Goal: Task Accomplishment & Management: Use online tool/utility

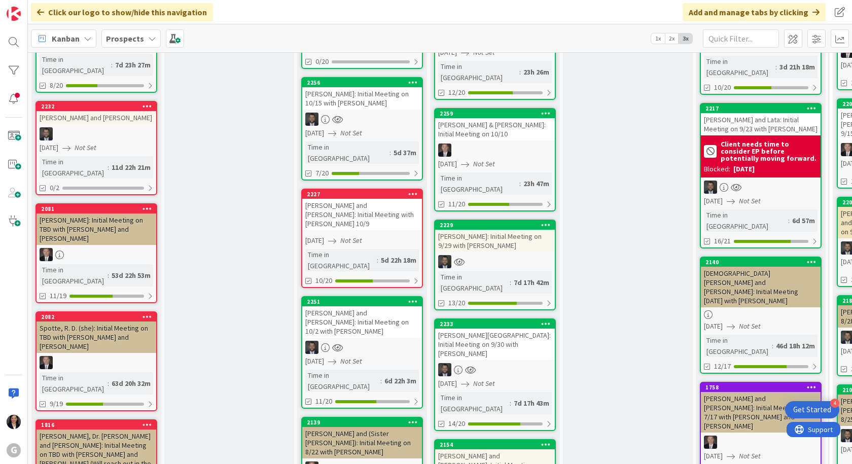
scroll to position [254, 0]
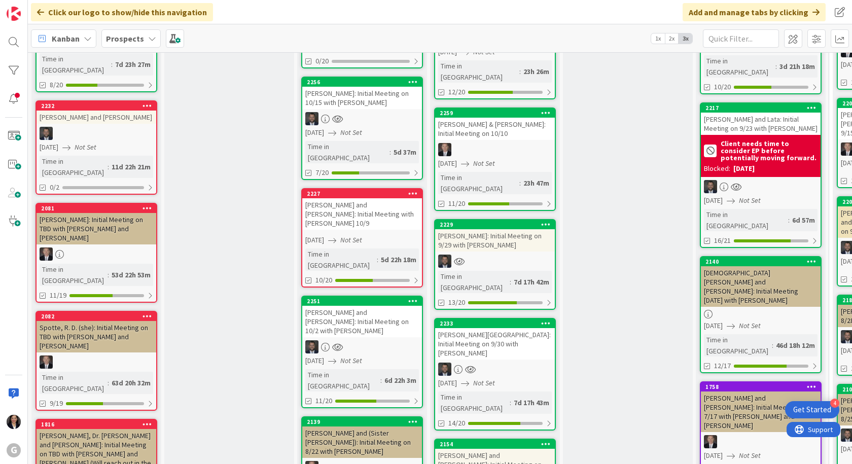
click at [337, 306] on div "[PERSON_NAME] and [PERSON_NAME]: Initial Meeting on 10/2 with [PERSON_NAME]" at bounding box center [362, 321] width 120 height 31
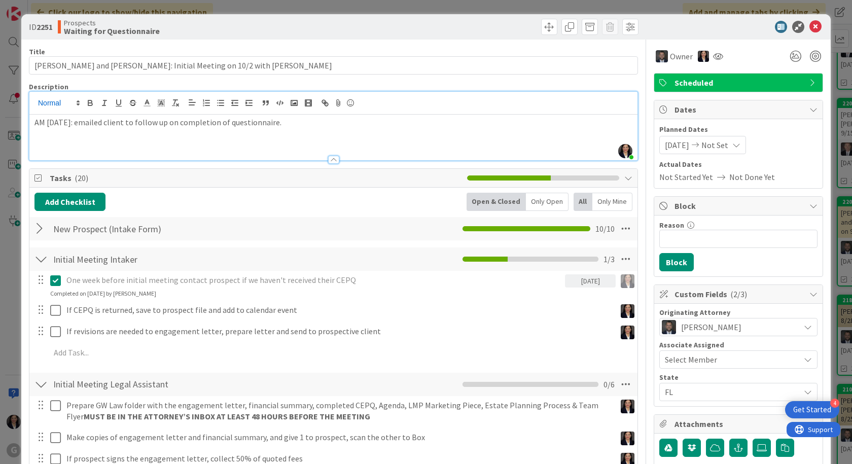
drag, startPoint x: 32, startPoint y: 104, endPoint x: 40, endPoint y: 105, distance: 8.1
click at [32, 104] on div "[PERSON_NAME] just joined AM [DATE]: emailed client to follow up on completion …" at bounding box center [333, 126] width 608 height 68
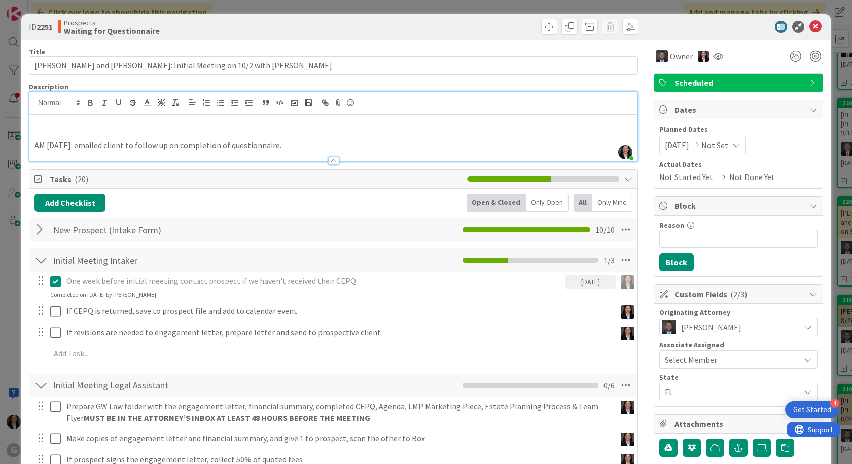
click at [43, 125] on p at bounding box center [333, 123] width 598 height 12
click at [342, 126] on p "AM: [DATE]: emailed client to follow up on completion of questionnaire and she …" at bounding box center [333, 123] width 598 height 12
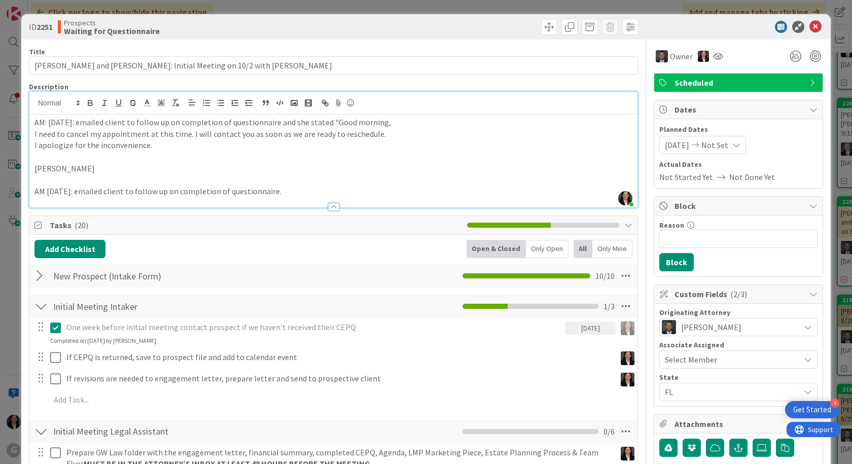
click at [157, 144] on p "I apologize for the inconvenience." at bounding box center [333, 145] width 598 height 12
click at [543, 29] on span at bounding box center [549, 27] width 16 height 16
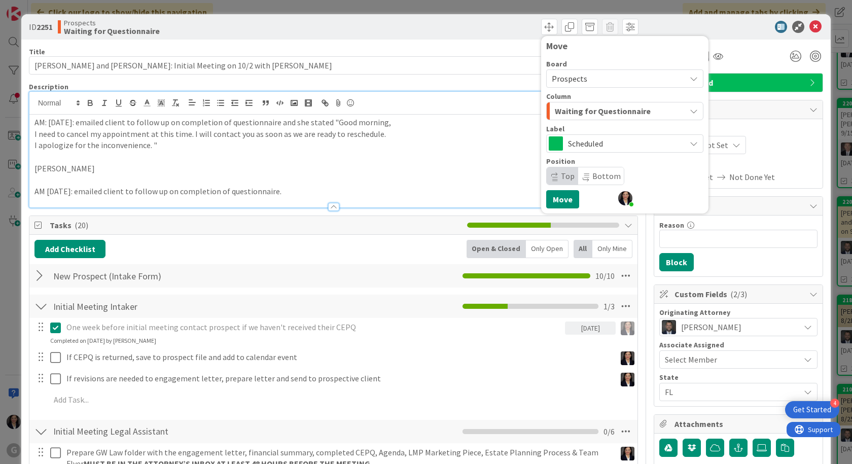
click at [557, 116] on span "Waiting for Questionnaire" at bounding box center [603, 110] width 96 height 13
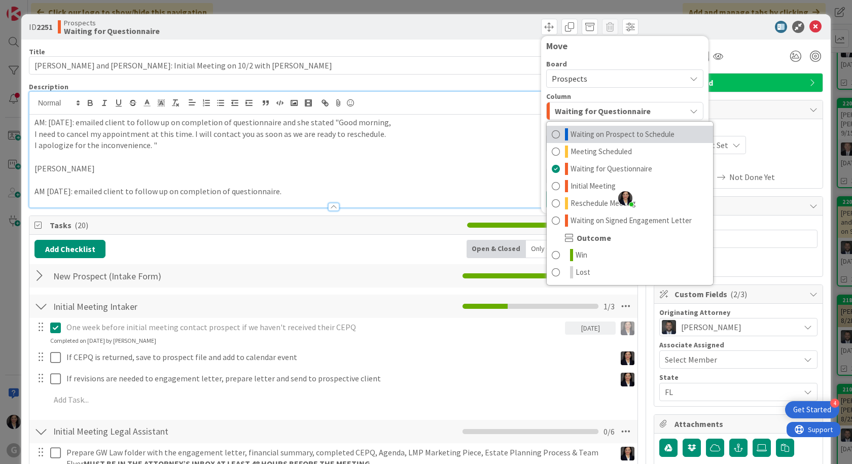
click at [565, 132] on icon at bounding box center [566, 134] width 3 height 12
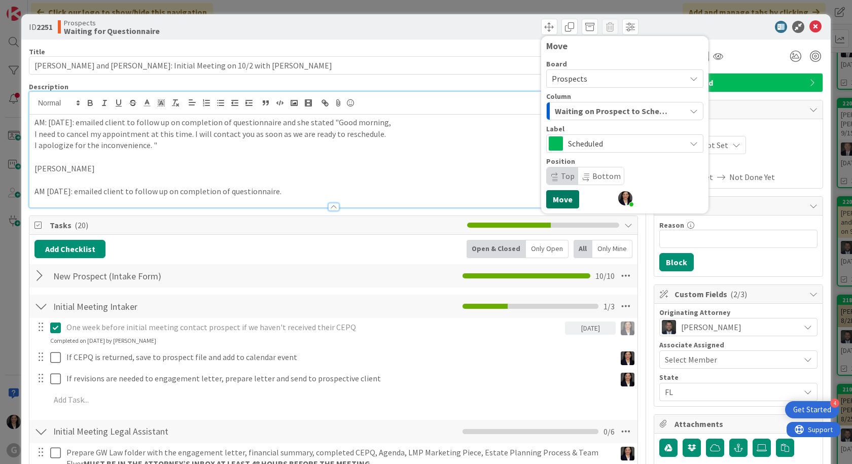
click at [559, 196] on button "Move" at bounding box center [562, 199] width 33 height 18
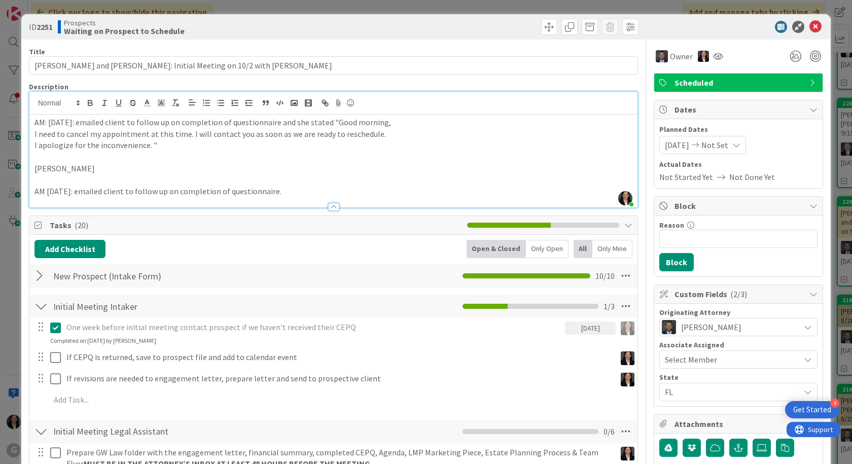
scroll to position [343, 0]
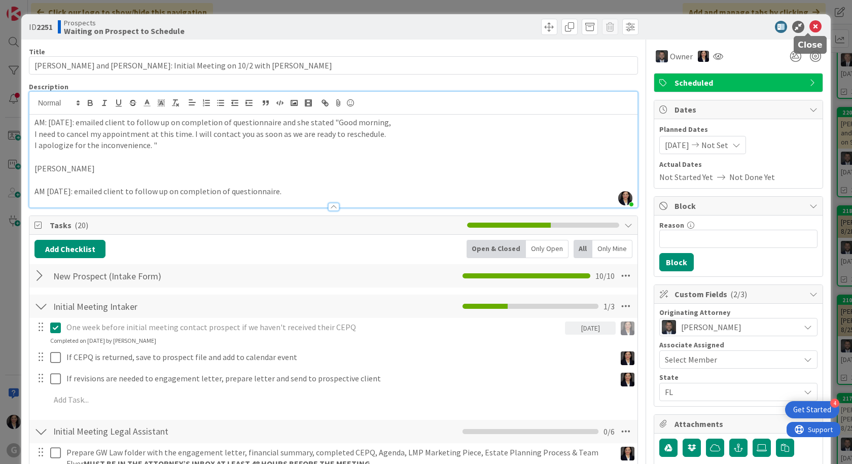
click at [809, 27] on icon at bounding box center [815, 27] width 12 height 12
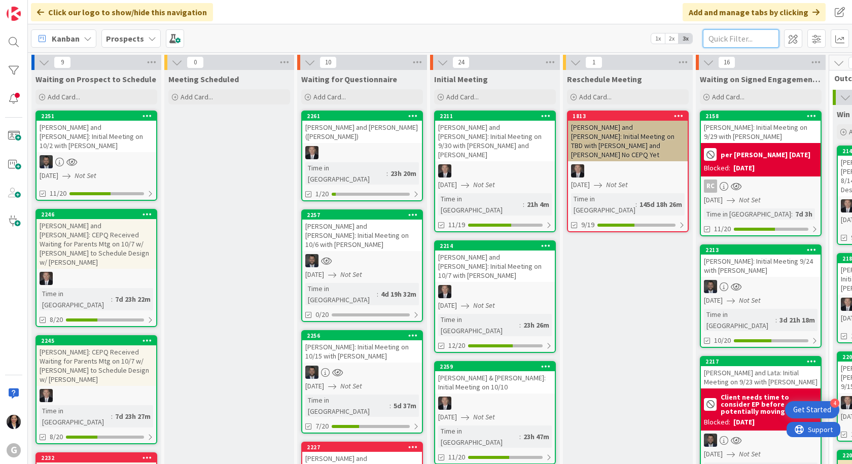
click at [713, 42] on input "text" at bounding box center [741, 38] width 76 height 18
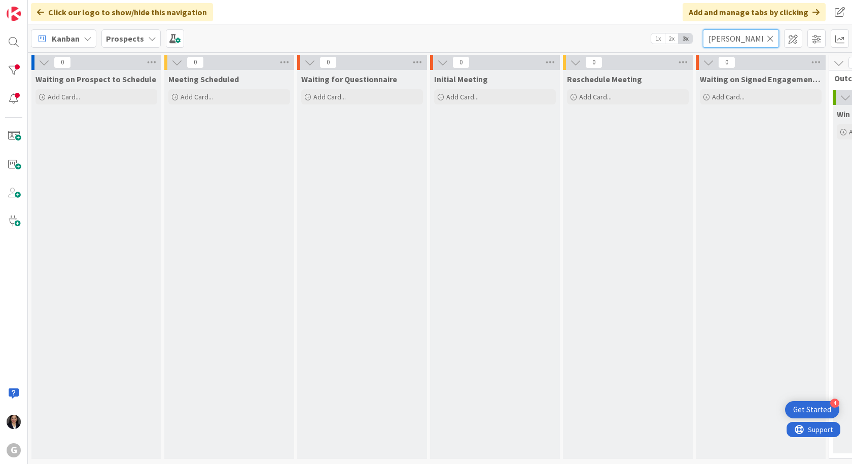
type input "[PERSON_NAME]"
click at [769, 36] on icon at bounding box center [770, 38] width 7 height 9
